Goal: Transaction & Acquisition: Purchase product/service

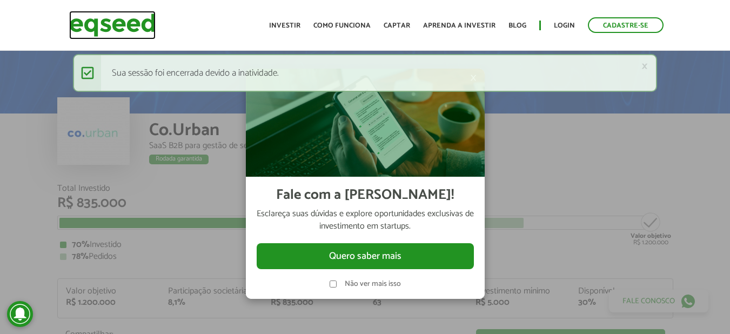
click at [134, 22] on img at bounding box center [112, 25] width 86 height 29
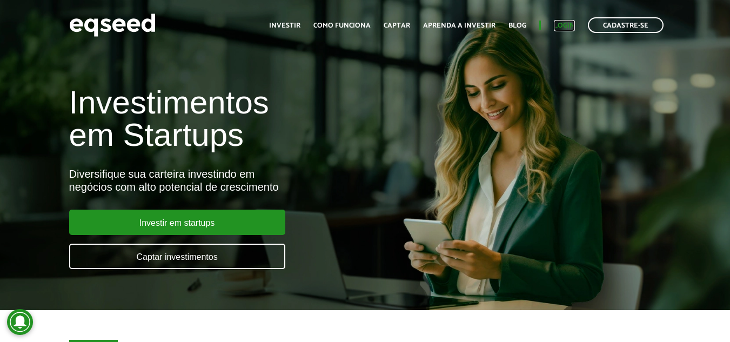
click at [561, 25] on link "Login" at bounding box center [564, 25] width 21 height 7
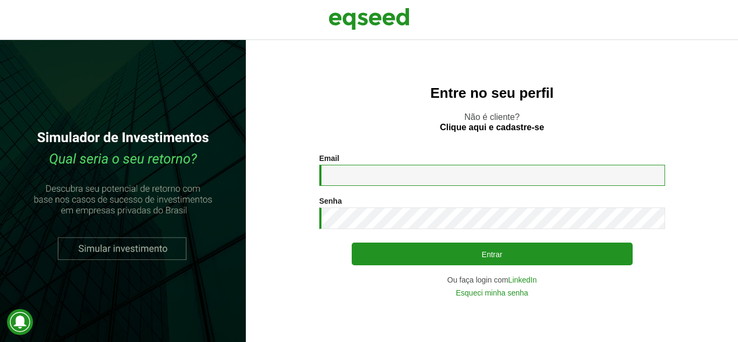
type input "**********"
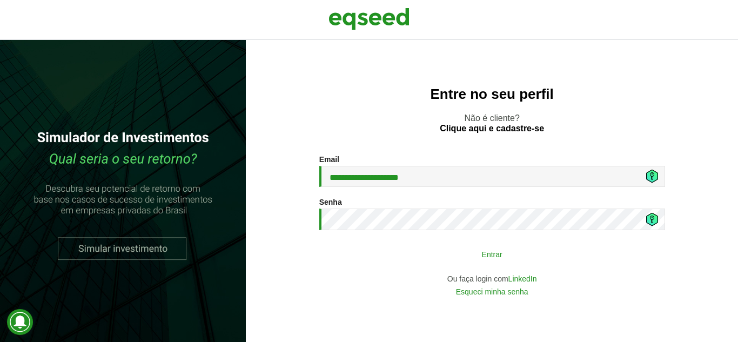
click at [433, 256] on button "Entrar" at bounding box center [492, 254] width 281 height 21
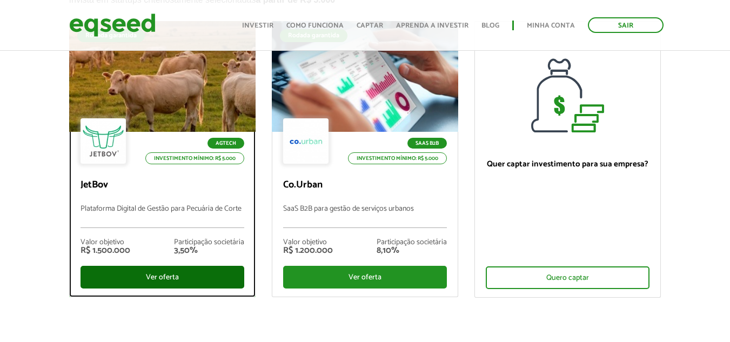
click at [145, 270] on div "Ver oferta" at bounding box center [163, 277] width 164 height 23
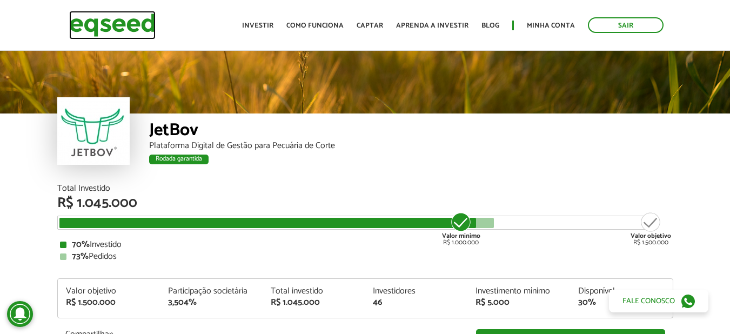
click at [106, 28] on img at bounding box center [112, 25] width 86 height 29
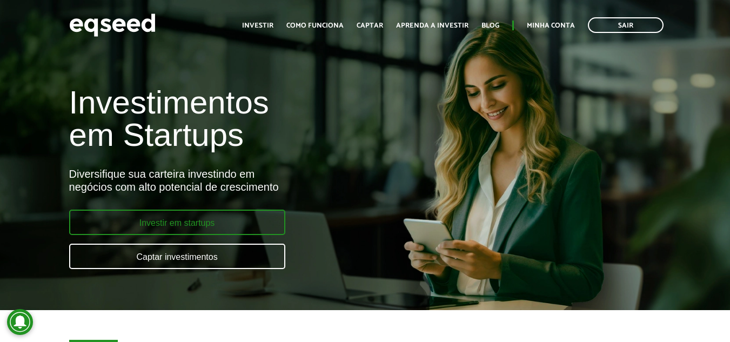
click at [189, 216] on link "Investir em startups" at bounding box center [177, 222] width 216 height 25
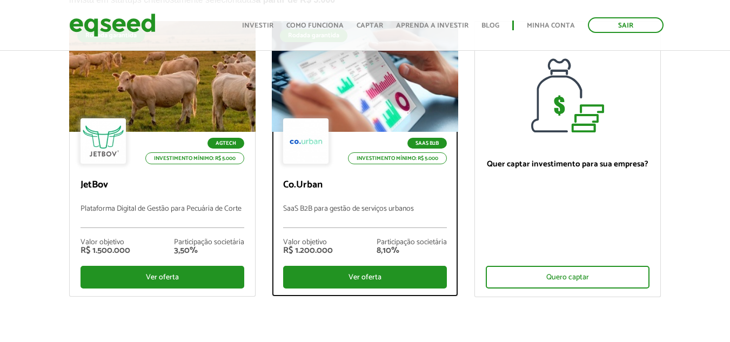
click at [352, 278] on div "Ver oferta" at bounding box center [365, 277] width 164 height 23
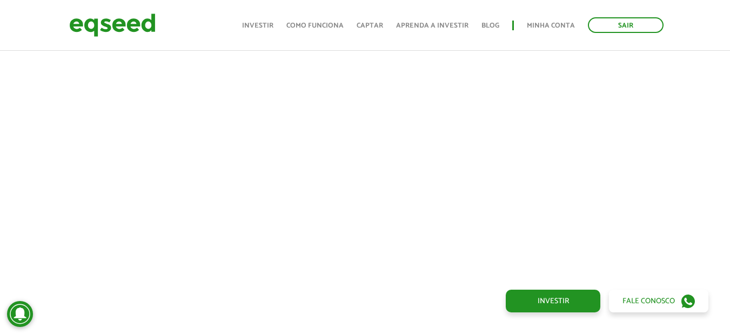
scroll to position [162, 0]
